Goal: Navigation & Orientation: Find specific page/section

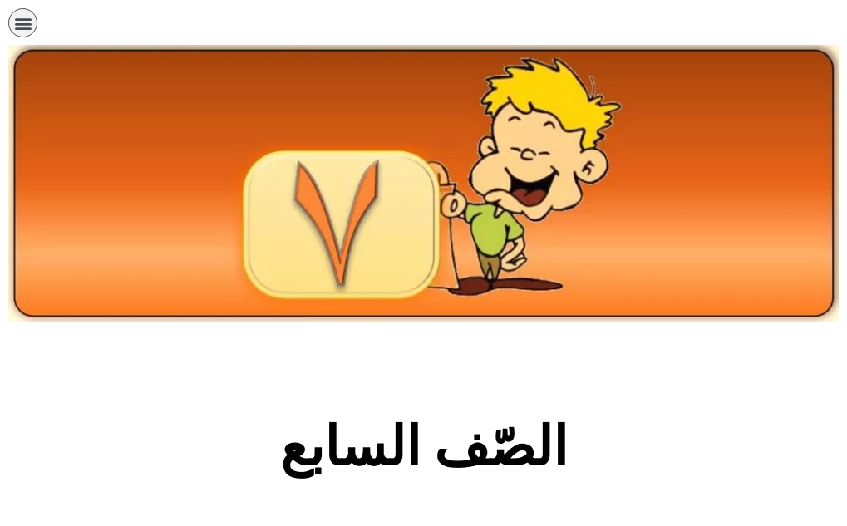
scroll to position [205, 0]
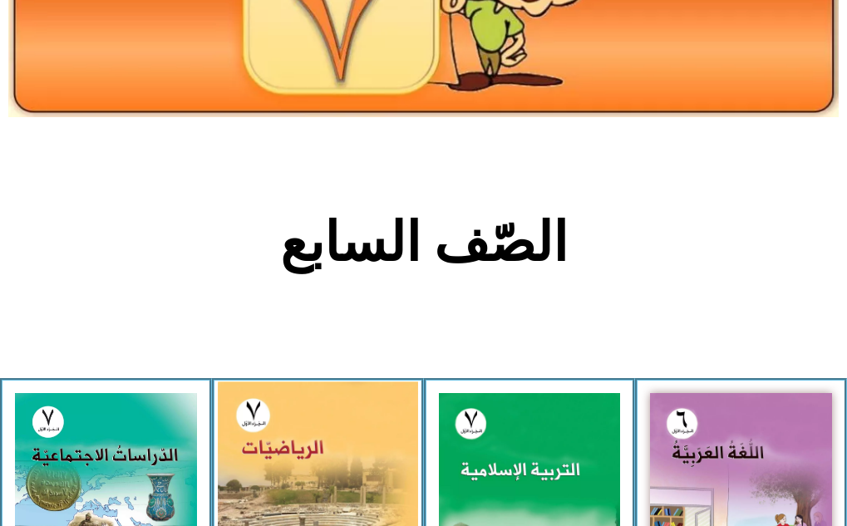
click at [315, 382] on img at bounding box center [318, 507] width 200 height 250
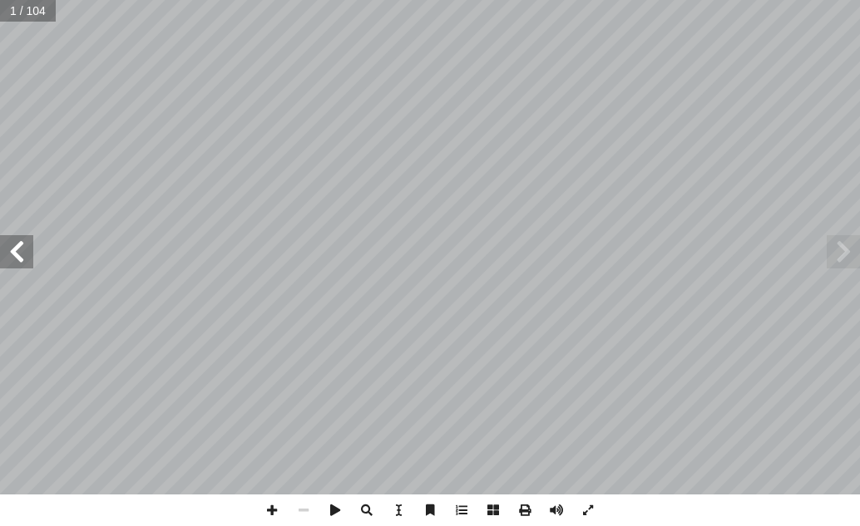
click at [23, 263] on span at bounding box center [16, 251] width 33 height 33
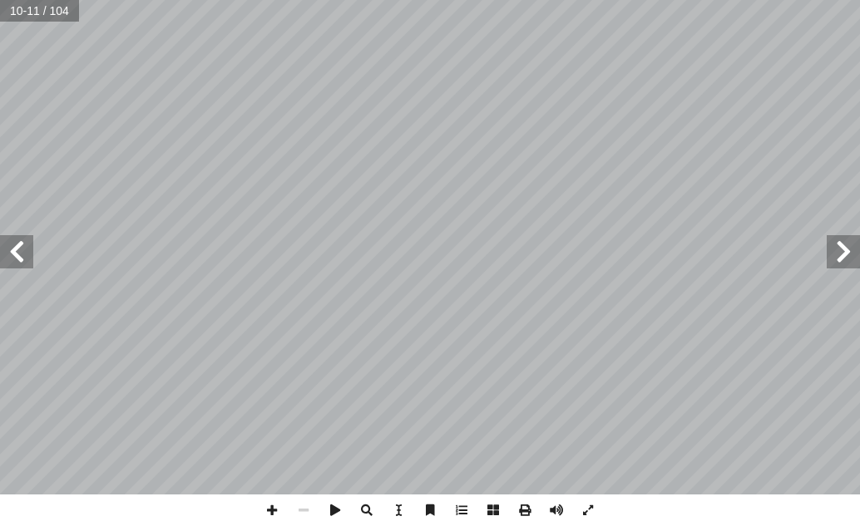
click at [20, 249] on span at bounding box center [16, 251] width 33 height 33
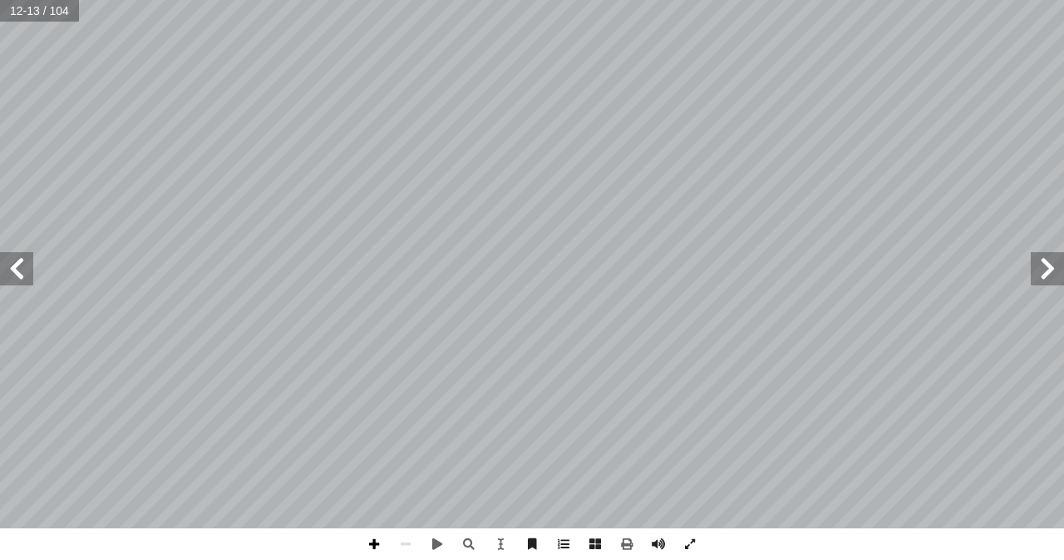
click at [368, 525] on span at bounding box center [374, 544] width 32 height 32
